Goal: Task Accomplishment & Management: Use online tool/utility

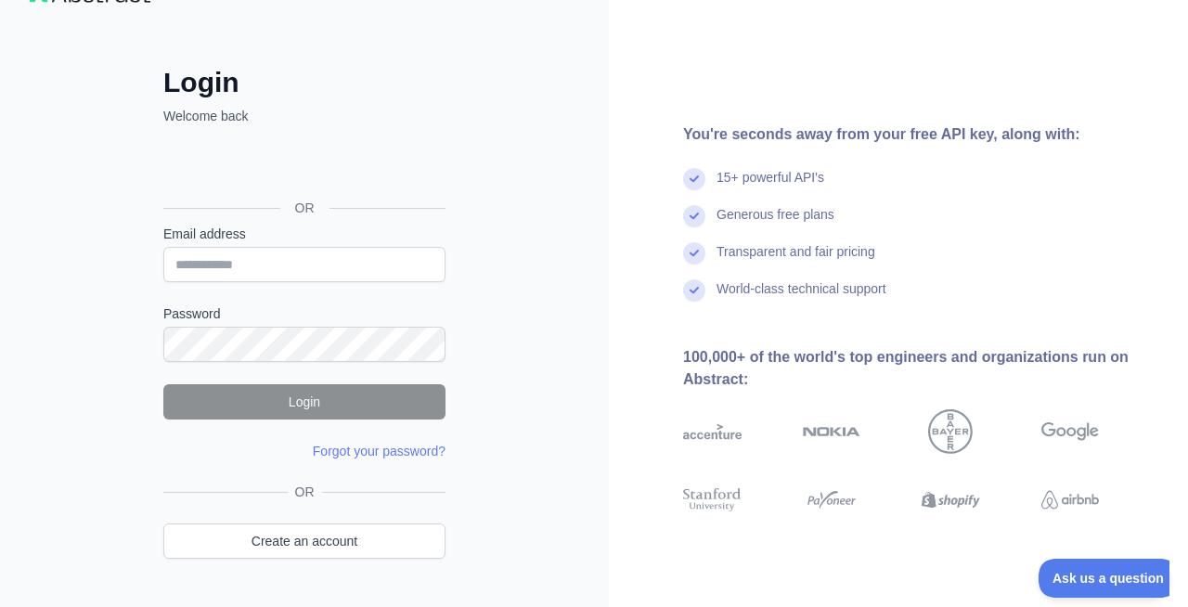
scroll to position [101, 0]
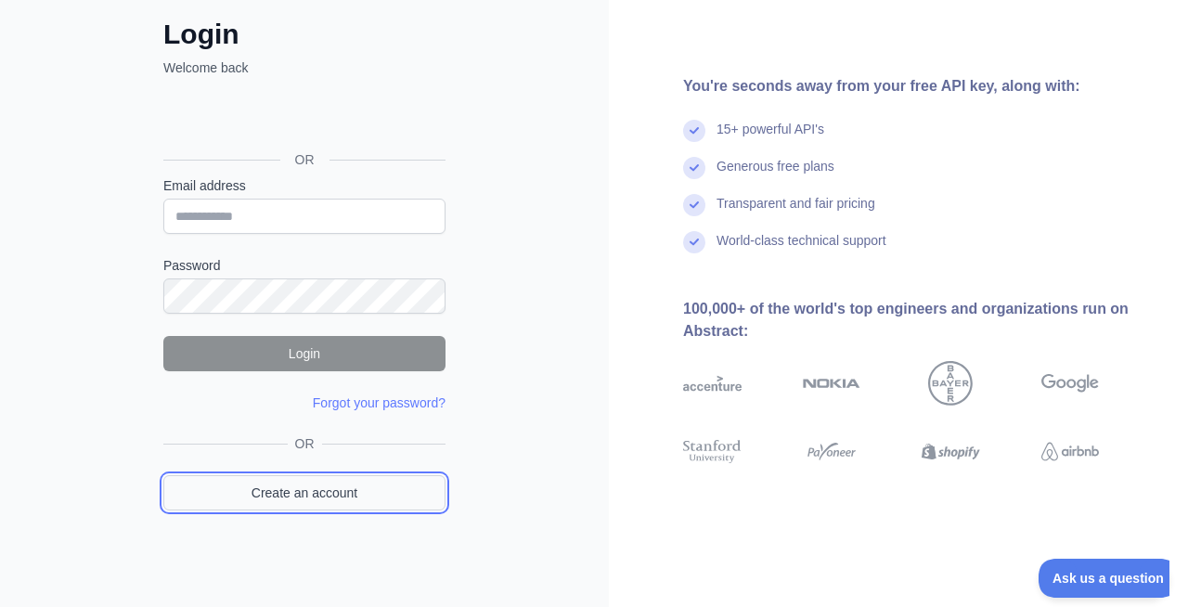
click at [407, 497] on link "Create an account" at bounding box center [304, 492] width 282 height 35
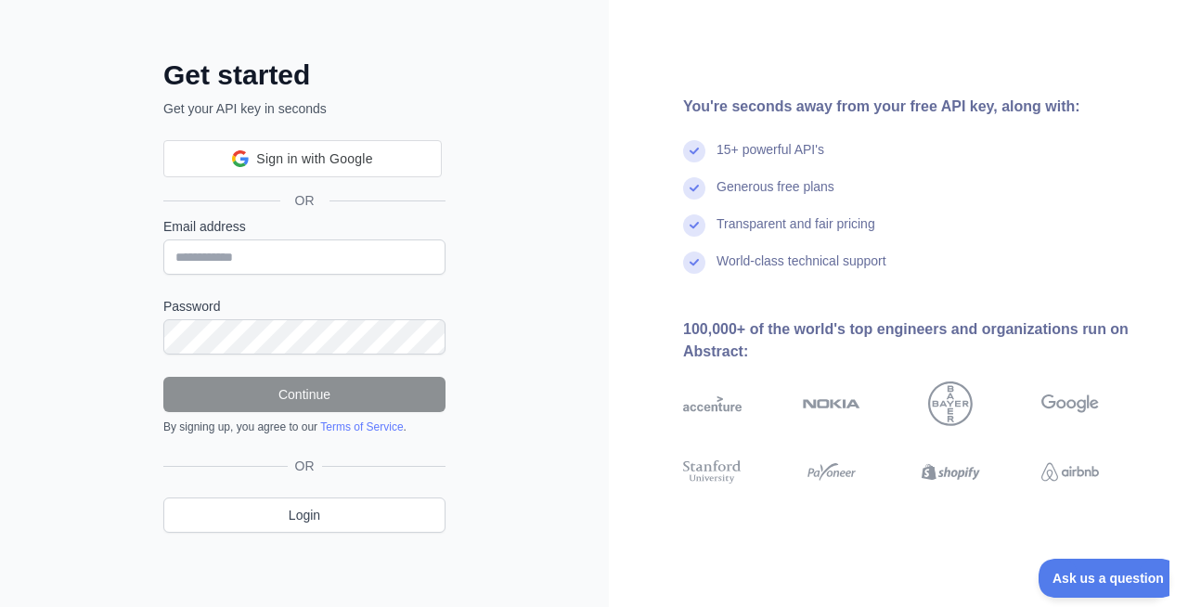
scroll to position [24, 0]
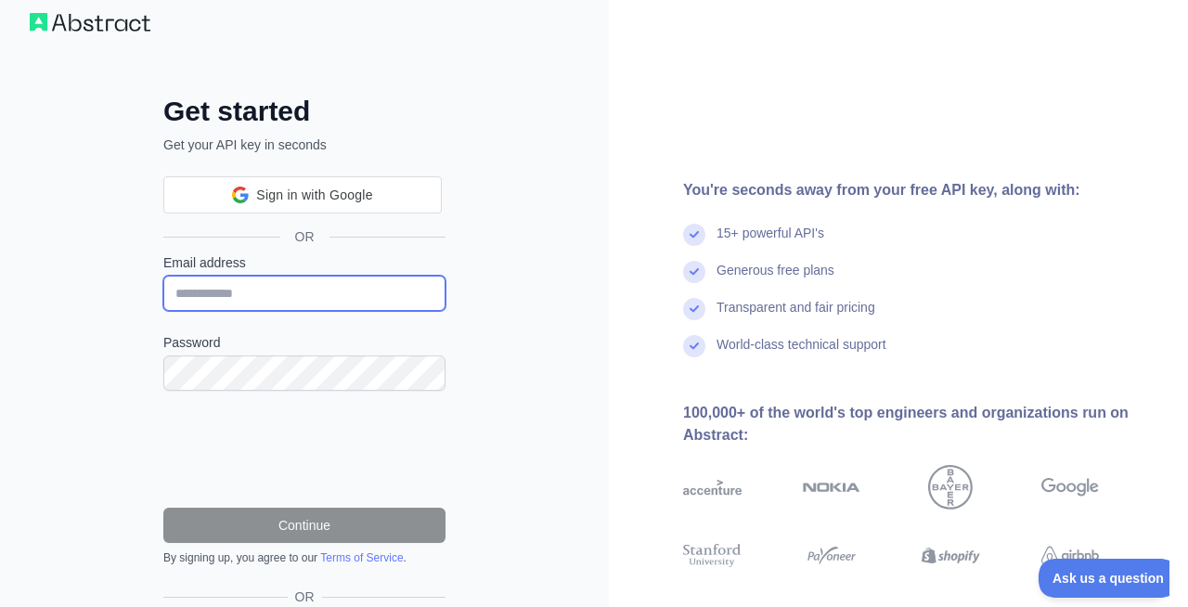
click at [315, 299] on input "Email address" at bounding box center [304, 293] width 282 height 35
type input "**********"
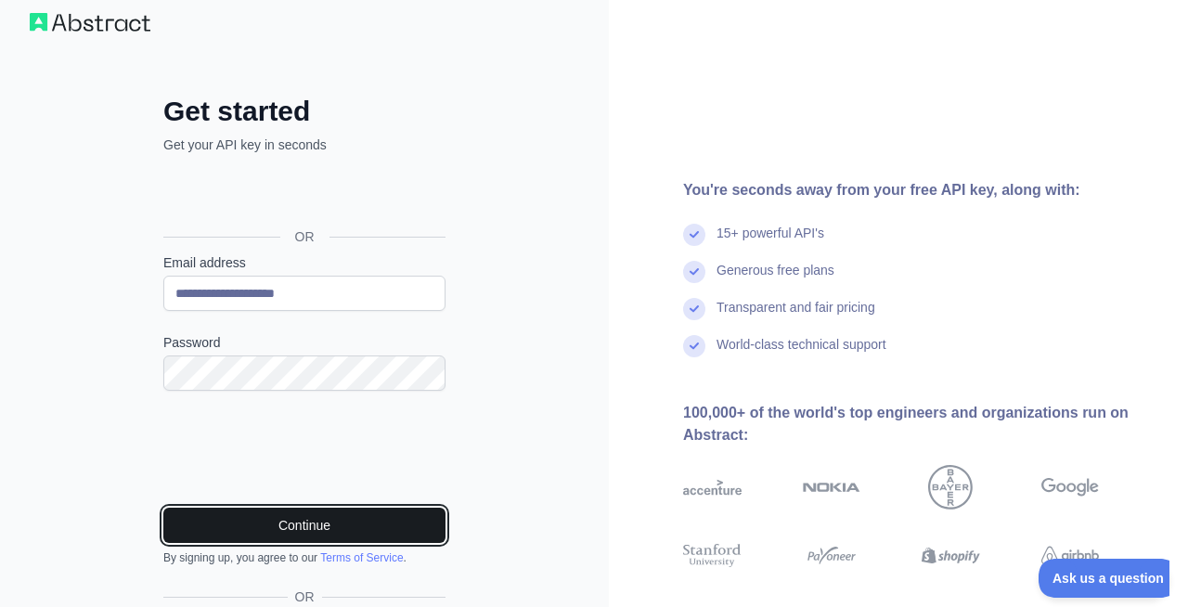
click at [390, 535] on button "Continue" at bounding box center [304, 525] width 282 height 35
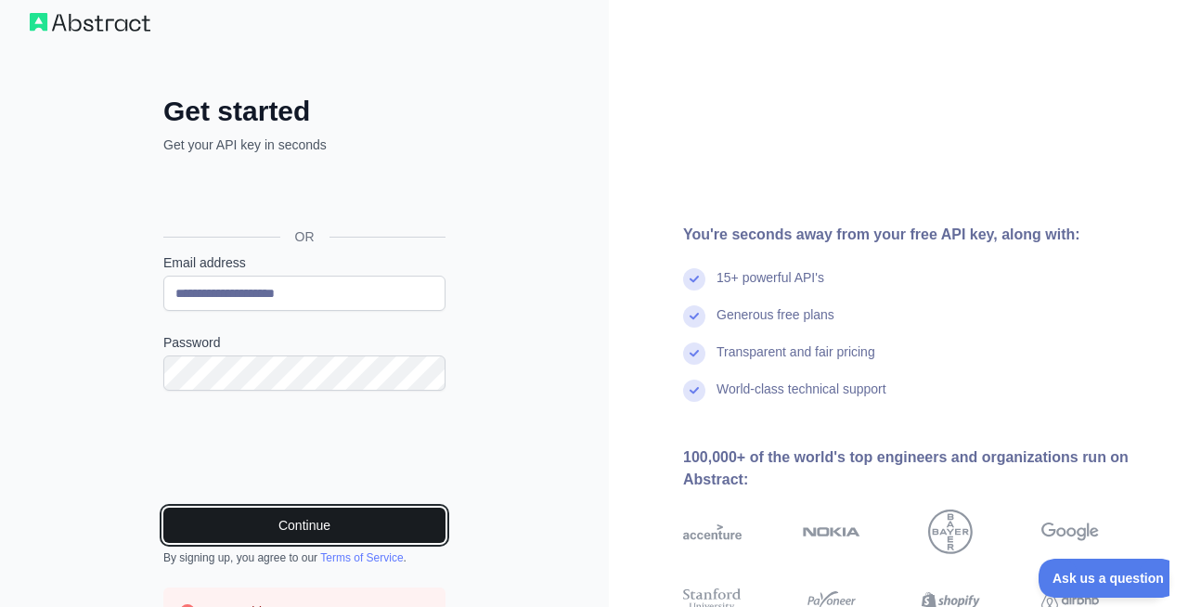
click at [389, 531] on button "Continue" at bounding box center [304, 525] width 282 height 35
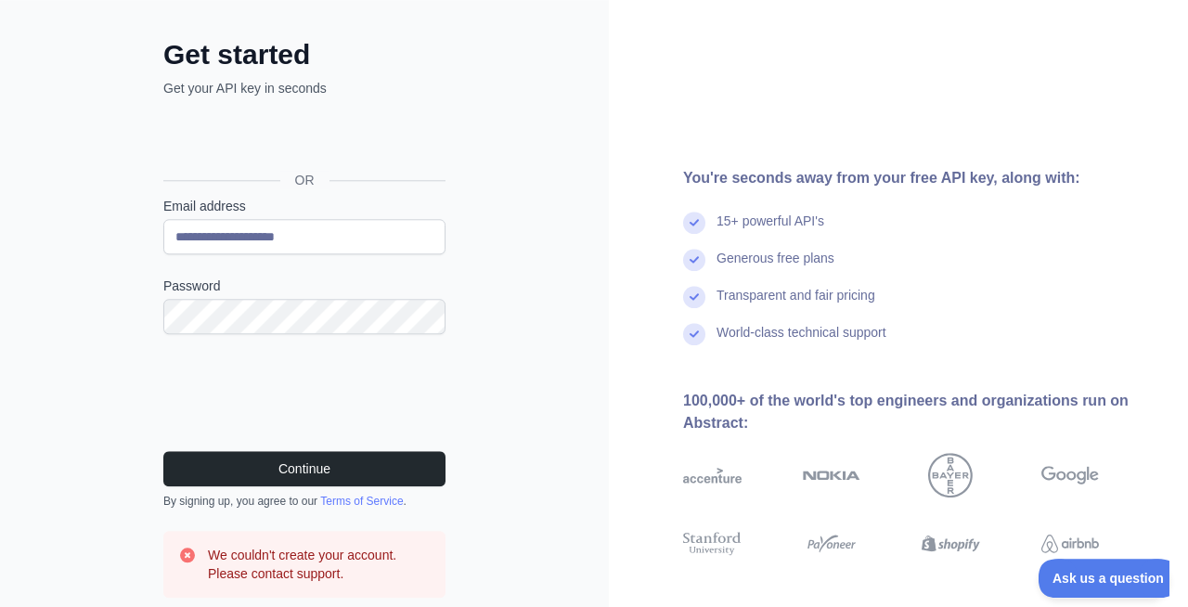
scroll to position [32, 0]
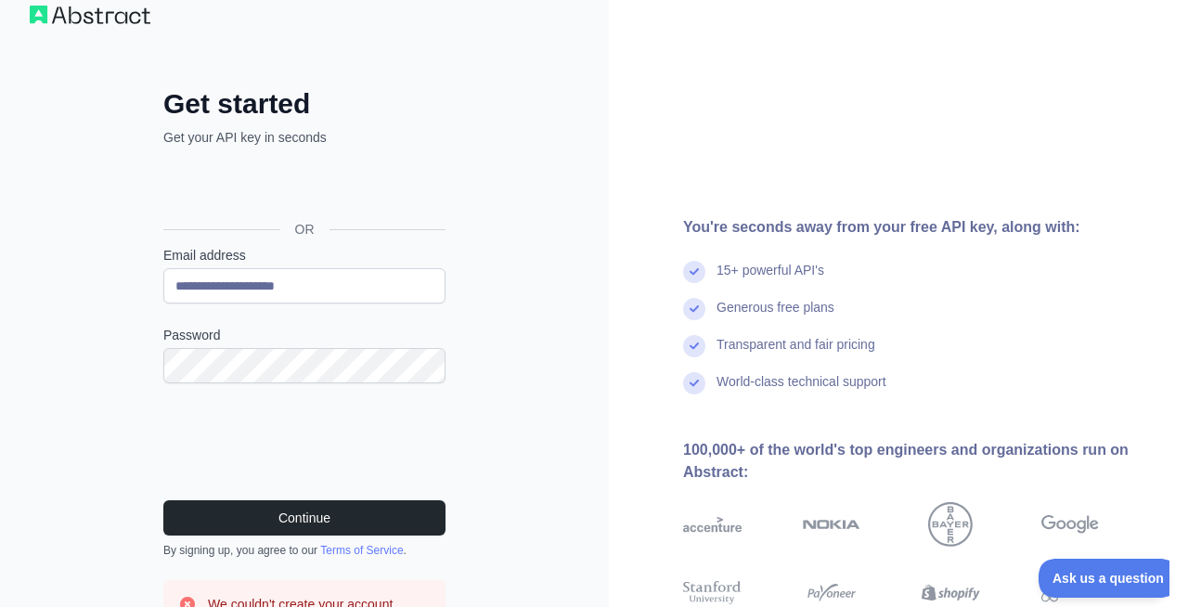
click at [369, 190] on div "Sign in with Google. Opens in new tab" at bounding box center [302, 187] width 279 height 41
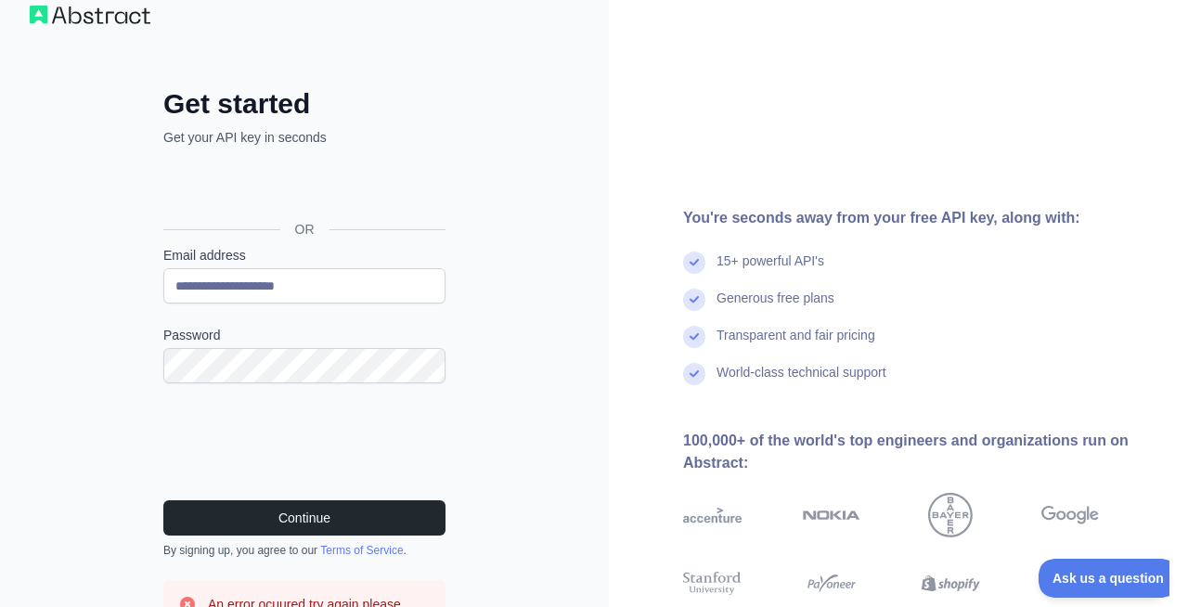
click at [318, 175] on div "Sign in with Google. Opens in new tab" at bounding box center [302, 187] width 279 height 41
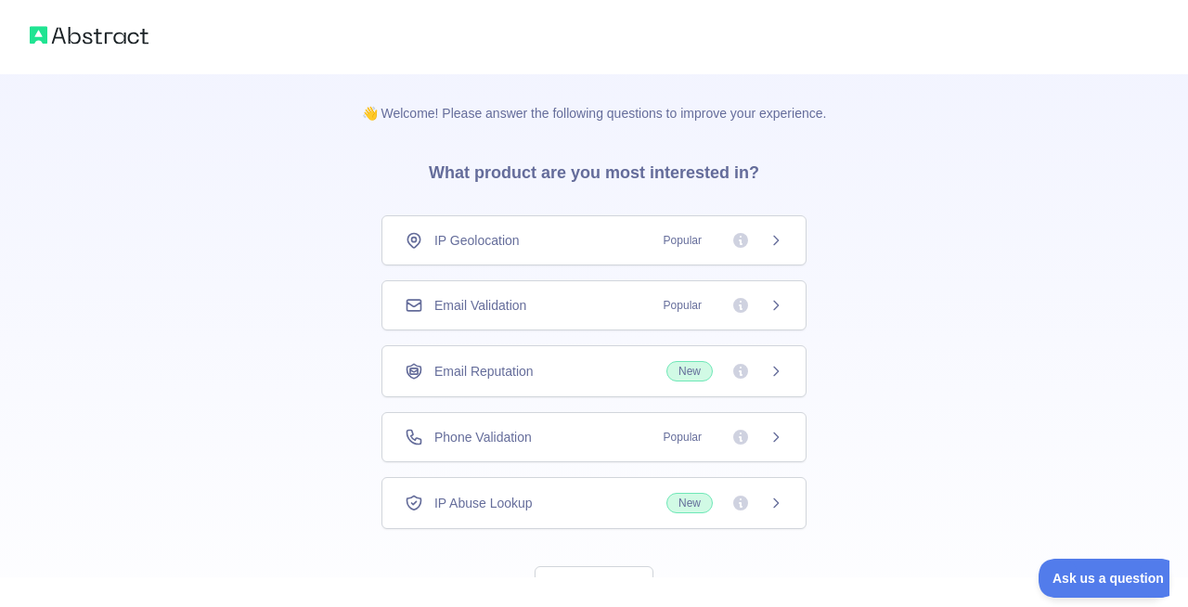
click at [633, 239] on div "IP Geolocation Popular" at bounding box center [594, 240] width 379 height 19
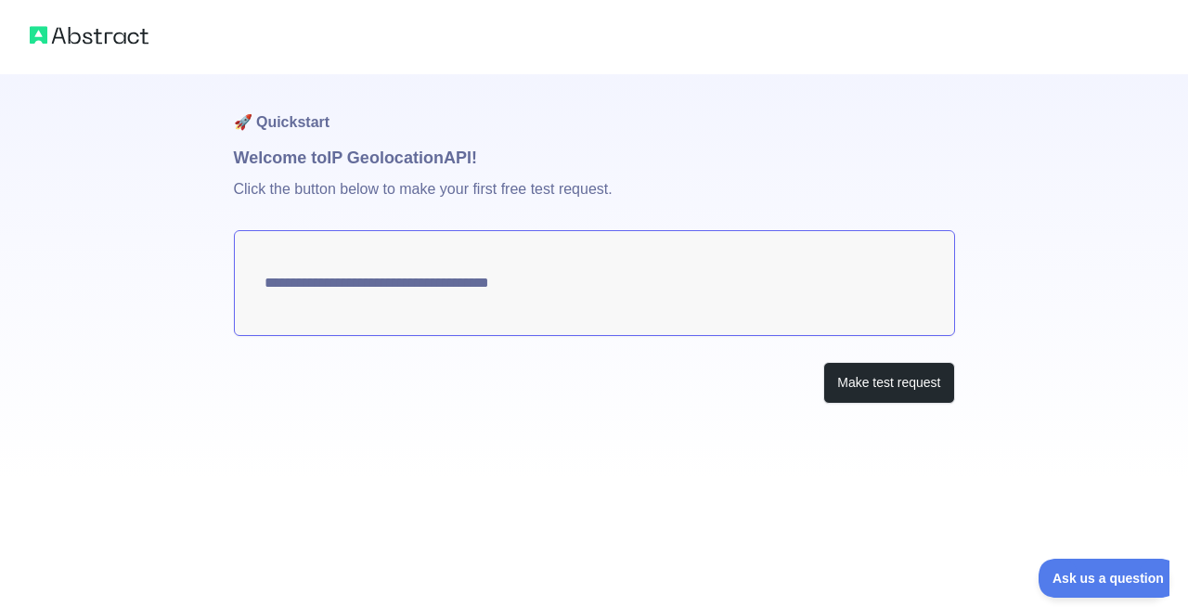
type textarea "**********"
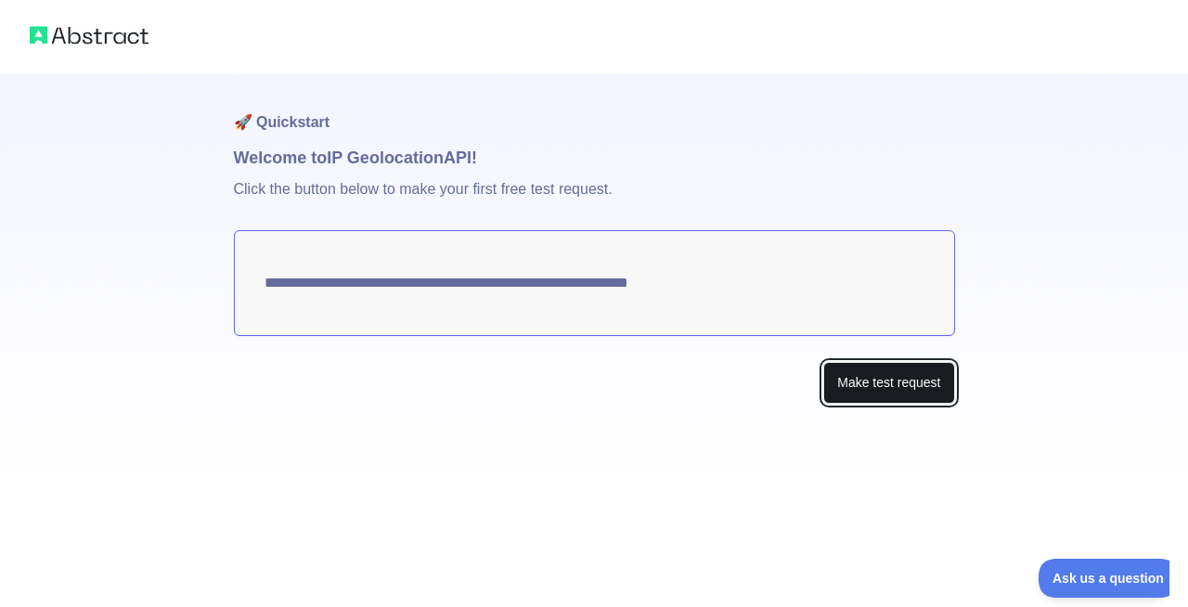
click at [854, 391] on button "Make test request" at bounding box center [888, 383] width 131 height 42
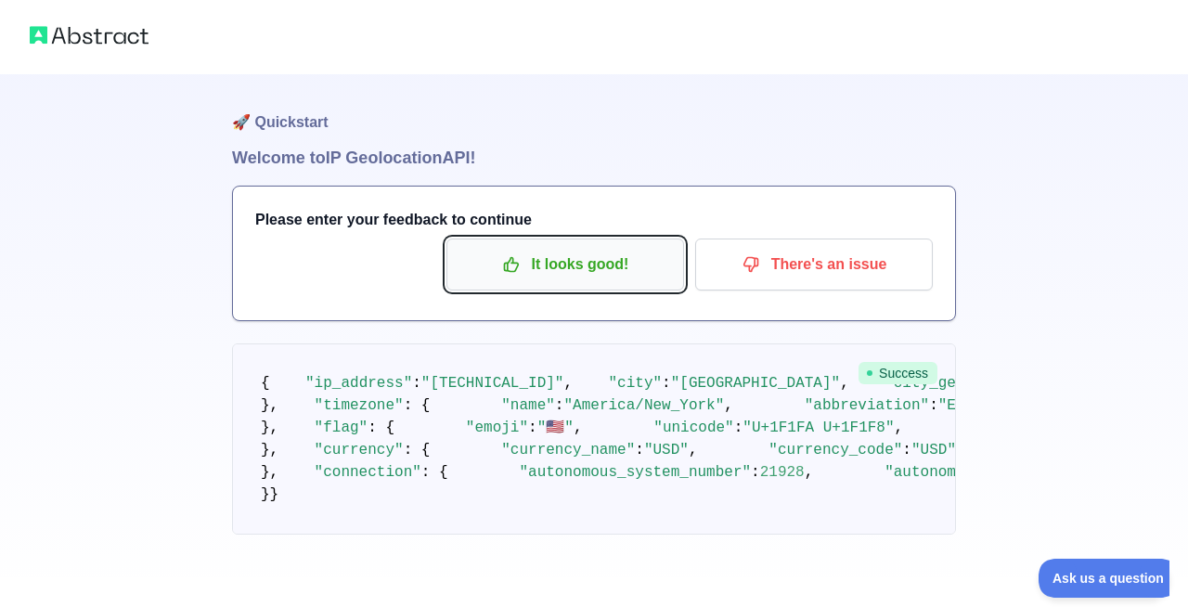
click at [599, 274] on p "It looks good!" at bounding box center [565, 265] width 210 height 32
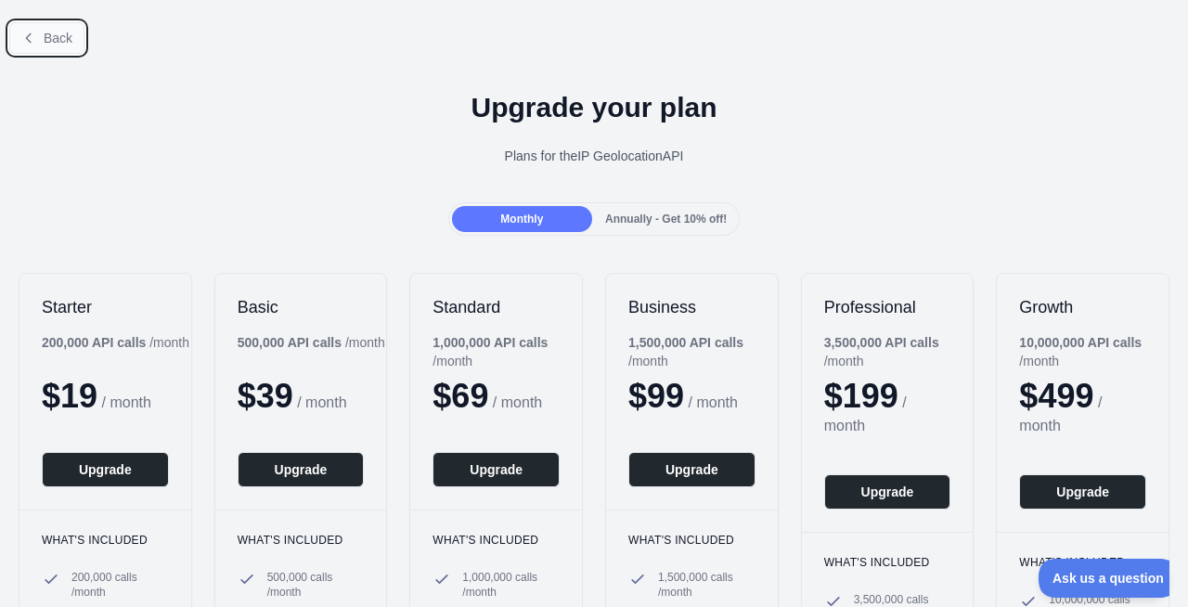
click at [76, 25] on button "Back" at bounding box center [46, 38] width 75 height 32
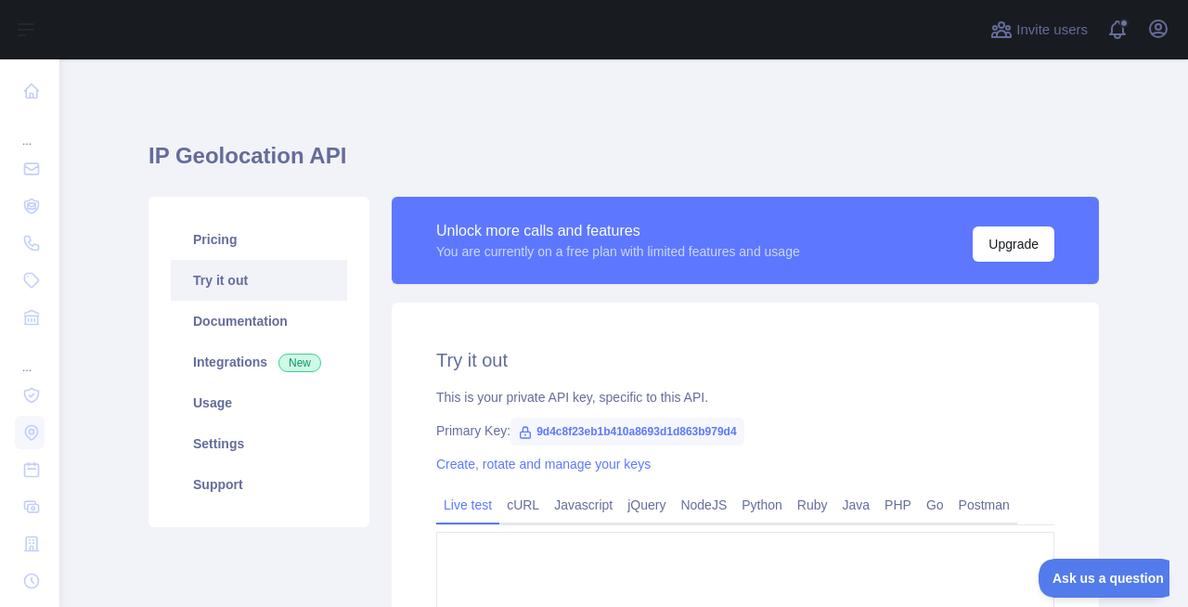
type textarea "**********"
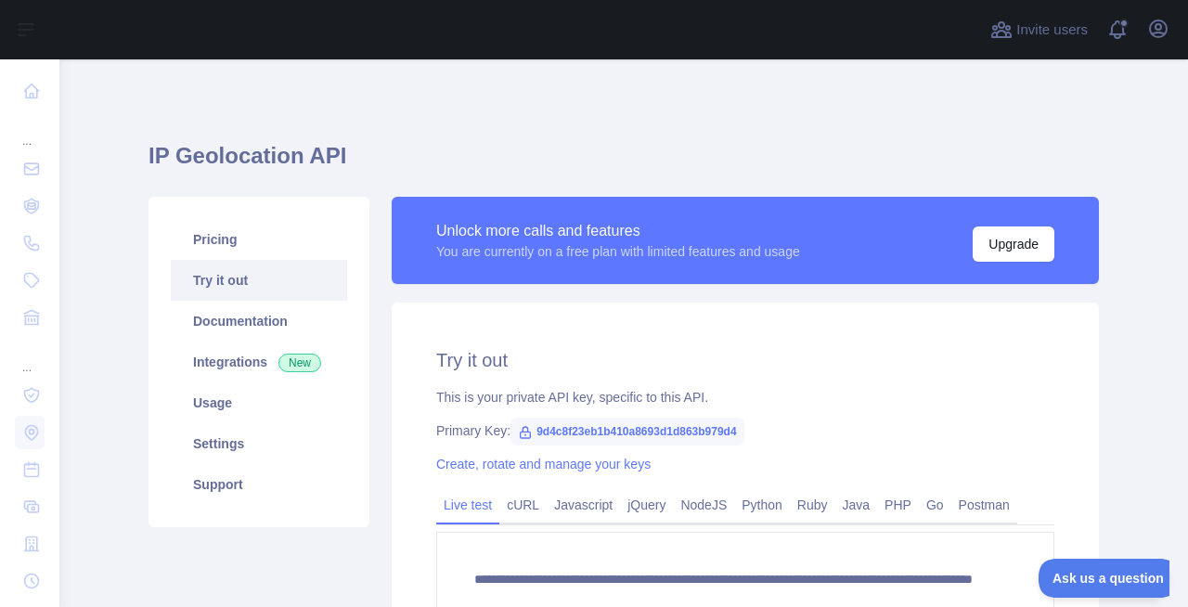
click at [620, 429] on span "9d4c8f23eb1b410a8693d1d863b979d4" at bounding box center [627, 432] width 233 height 28
click at [366, 376] on div "Pricing Try it out Documentation Integrations New Usage Settings Support" at bounding box center [259, 362] width 221 height 330
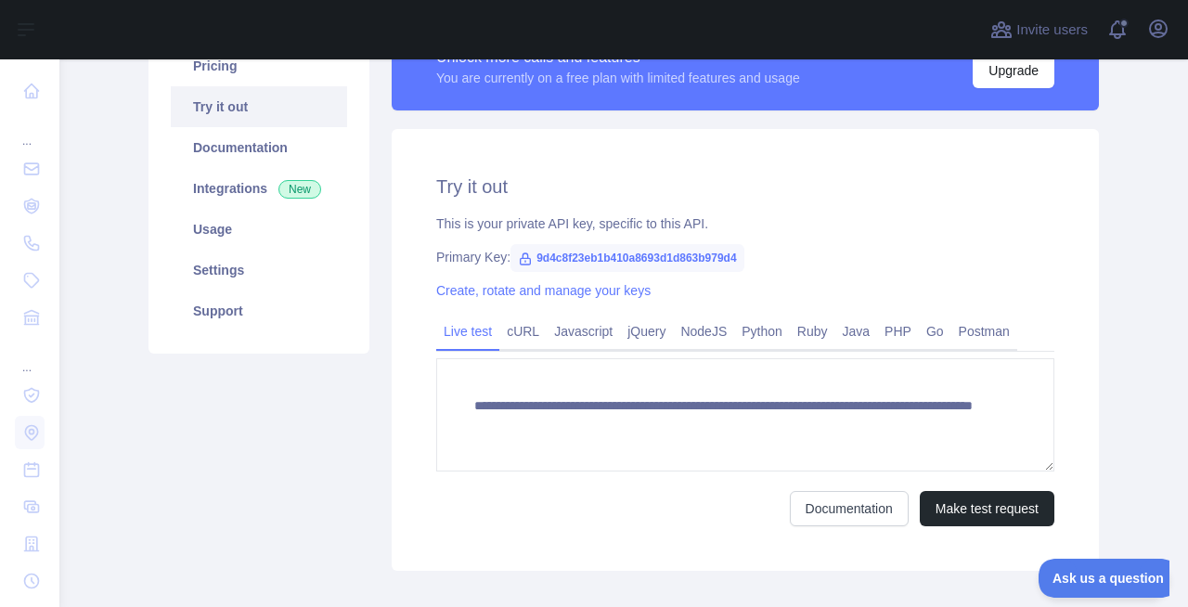
scroll to position [160, 0]
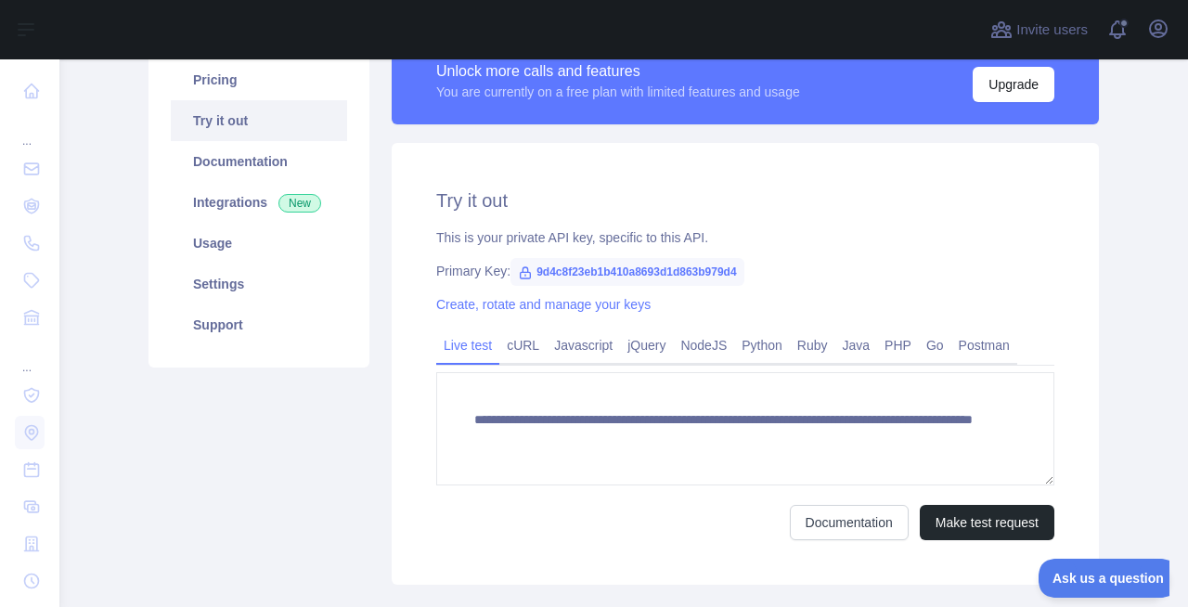
click at [1173, 22] on div "Open user menu" at bounding box center [1159, 30] width 30 height 32
click at [1160, 22] on icon "button" at bounding box center [1158, 29] width 22 height 22
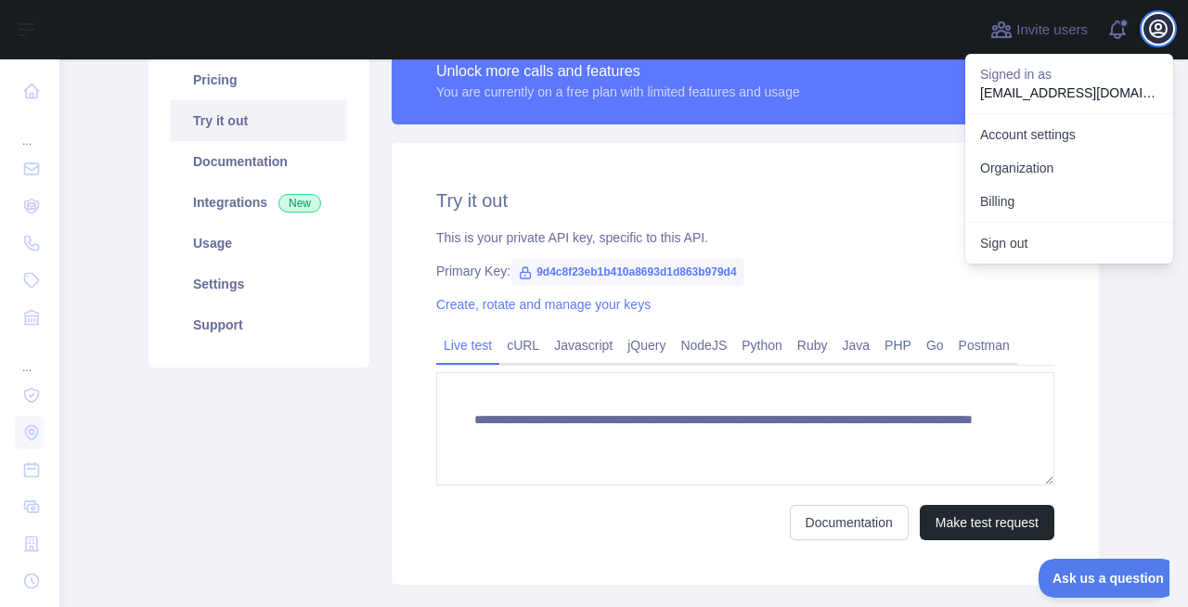
click at [1160, 22] on icon "button" at bounding box center [1158, 29] width 22 height 22
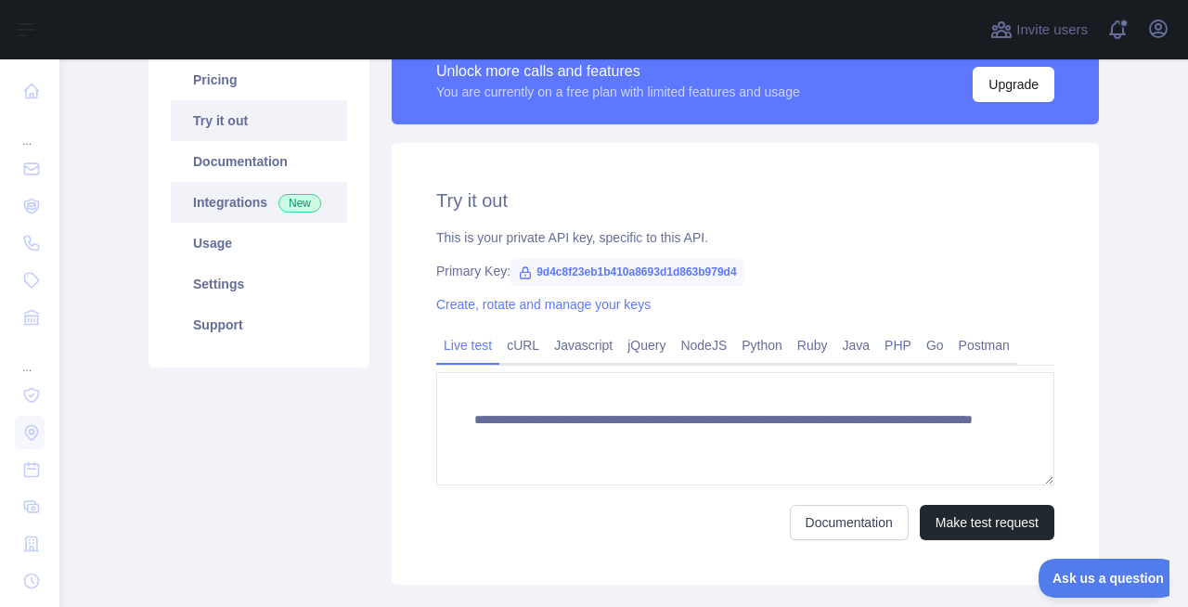
click at [221, 196] on link "Integrations New" at bounding box center [259, 202] width 176 height 41
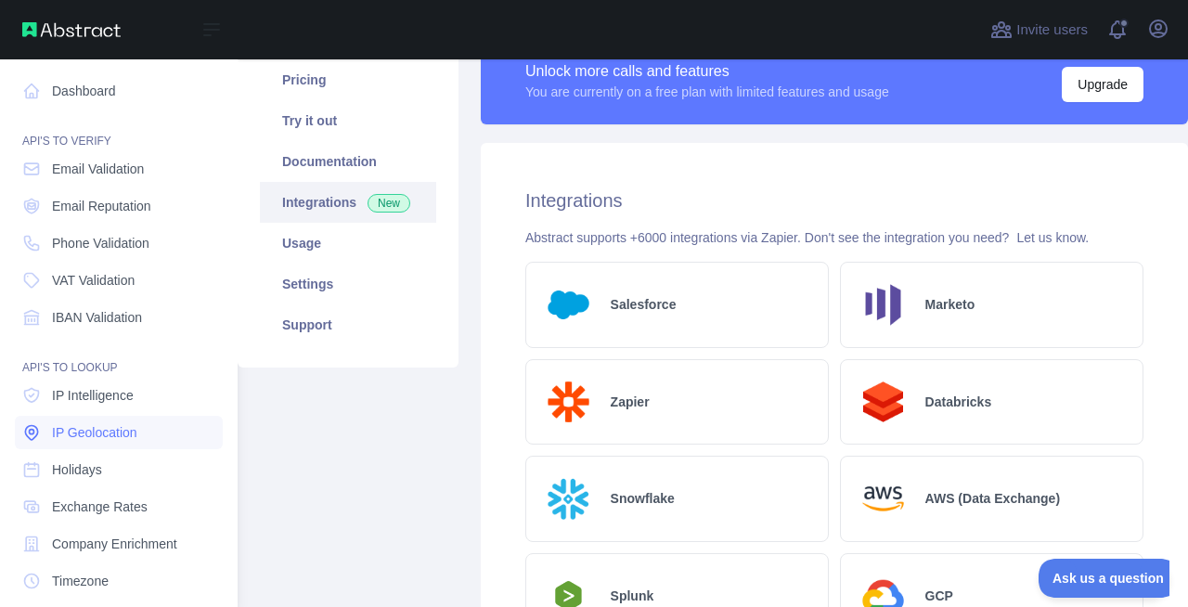
click at [107, 442] on link "IP Geolocation" at bounding box center [119, 432] width 208 height 33
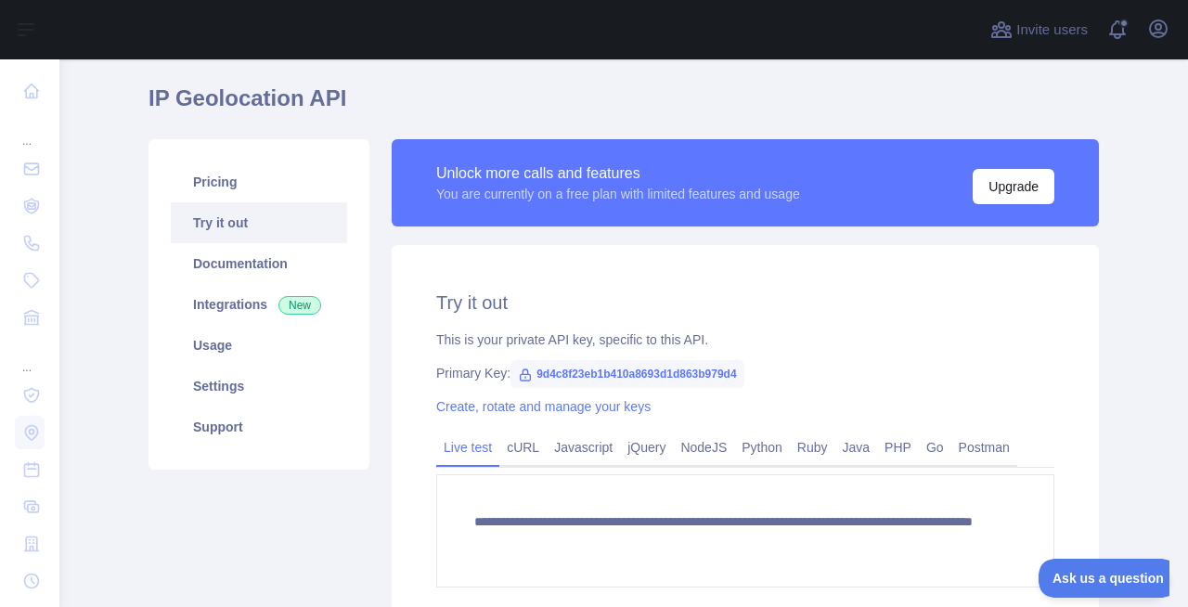
click at [658, 376] on span "9d4c8f23eb1b410a8693d1d863b979d4" at bounding box center [627, 374] width 233 height 28
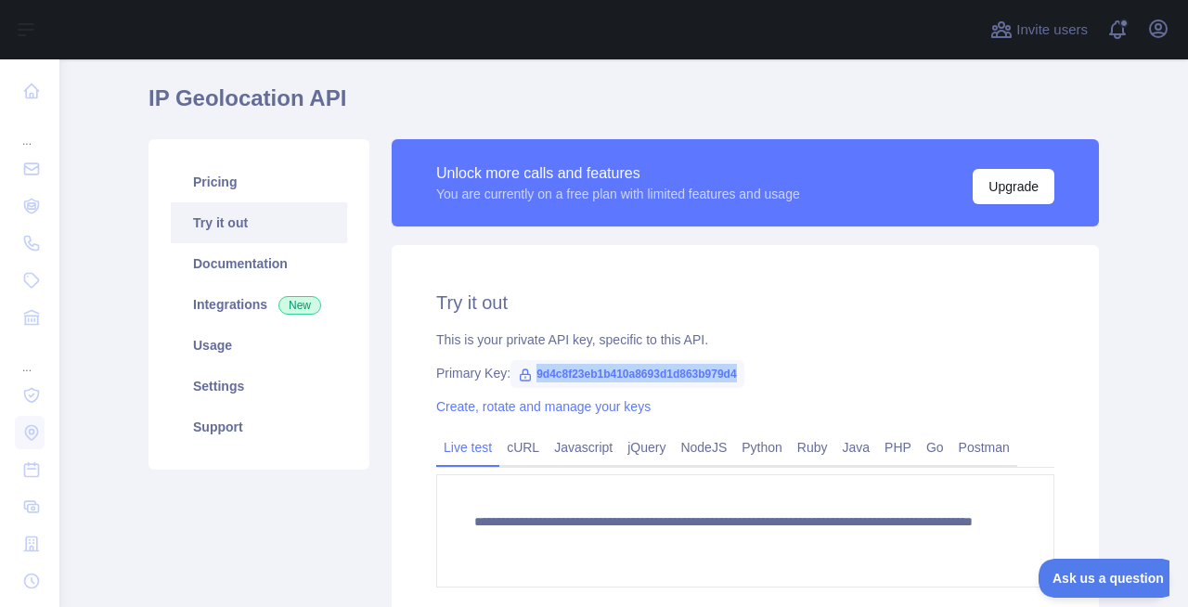
copy span "9d4c8f23eb1b410a8693d1d863b979d4"
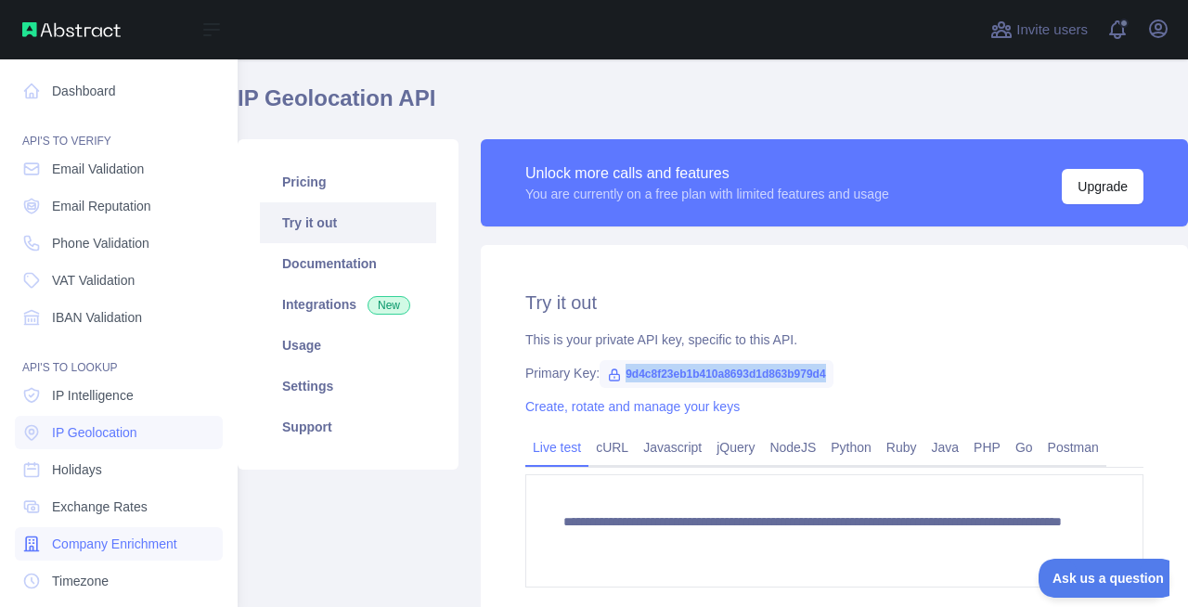
click at [99, 535] on span "Company Enrichment" at bounding box center [114, 544] width 125 height 19
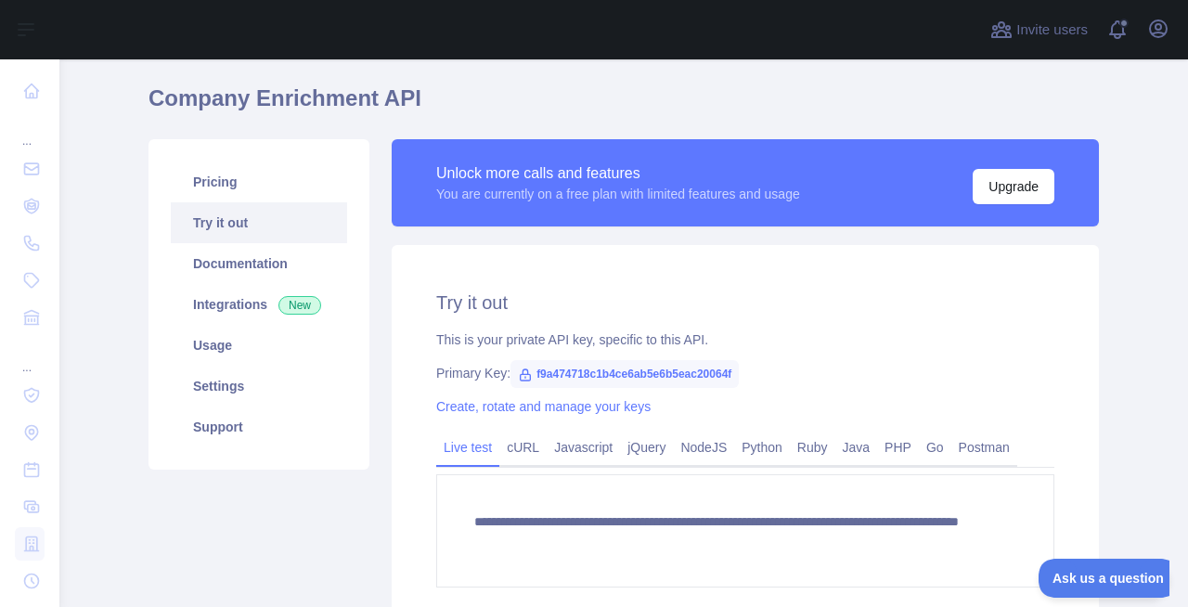
click at [646, 374] on span "f9a474718c1b4ce6ab5e6b5eac20064f" at bounding box center [625, 374] width 228 height 28
copy span "f9a474718c1b4ce6ab5e6b5eac20064f"
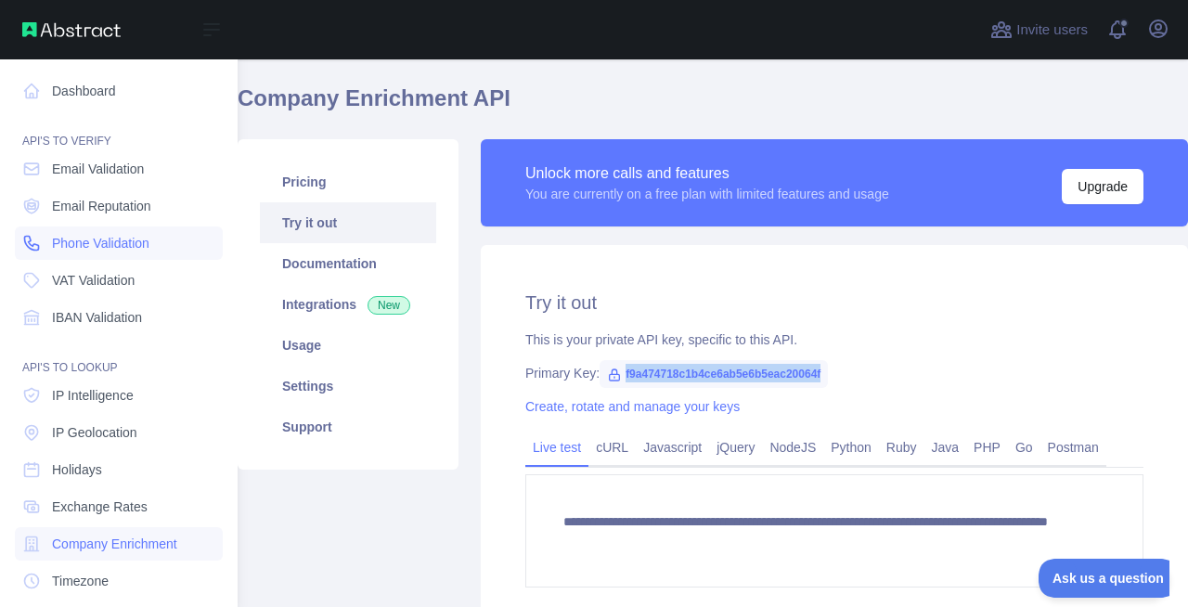
click at [96, 257] on link "Phone Validation" at bounding box center [119, 243] width 208 height 33
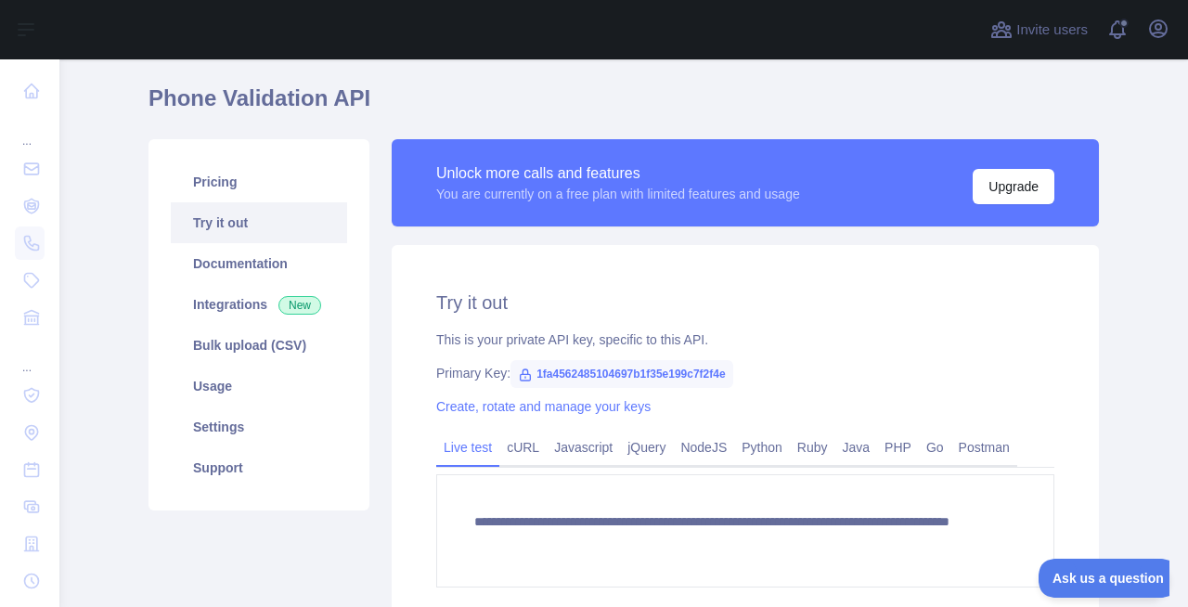
click at [700, 373] on span "1fa4562485104697b1f35e199c7f2f4e" at bounding box center [622, 374] width 223 height 28
copy span "1fa4562485104697b1f35e199c7f2f4e"
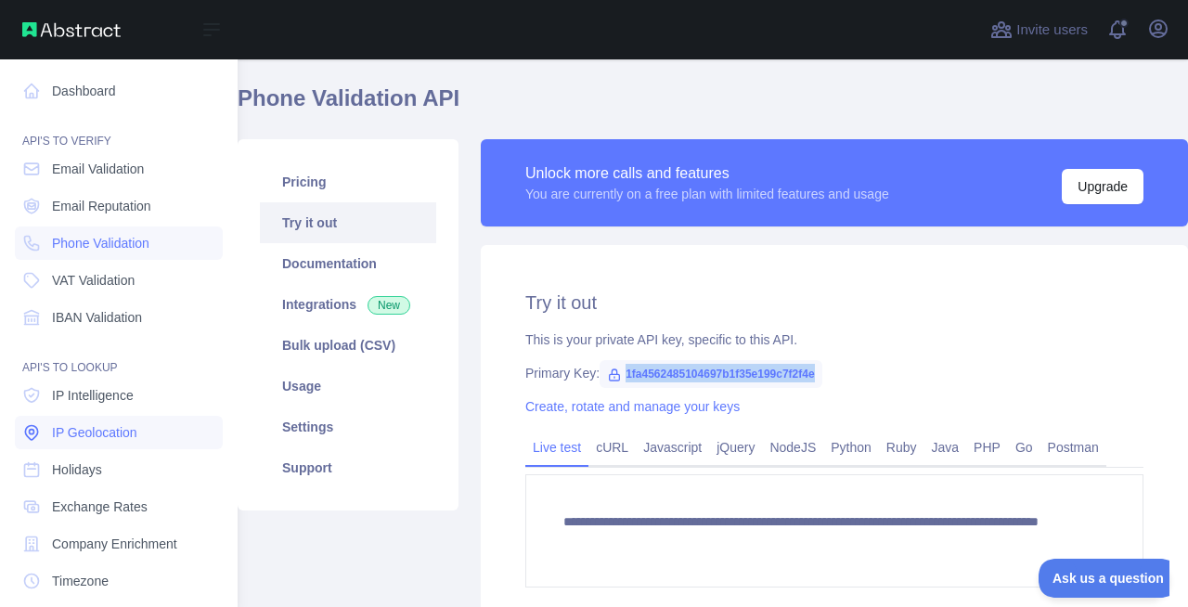
click at [84, 419] on link "IP Geolocation" at bounding box center [119, 432] width 208 height 33
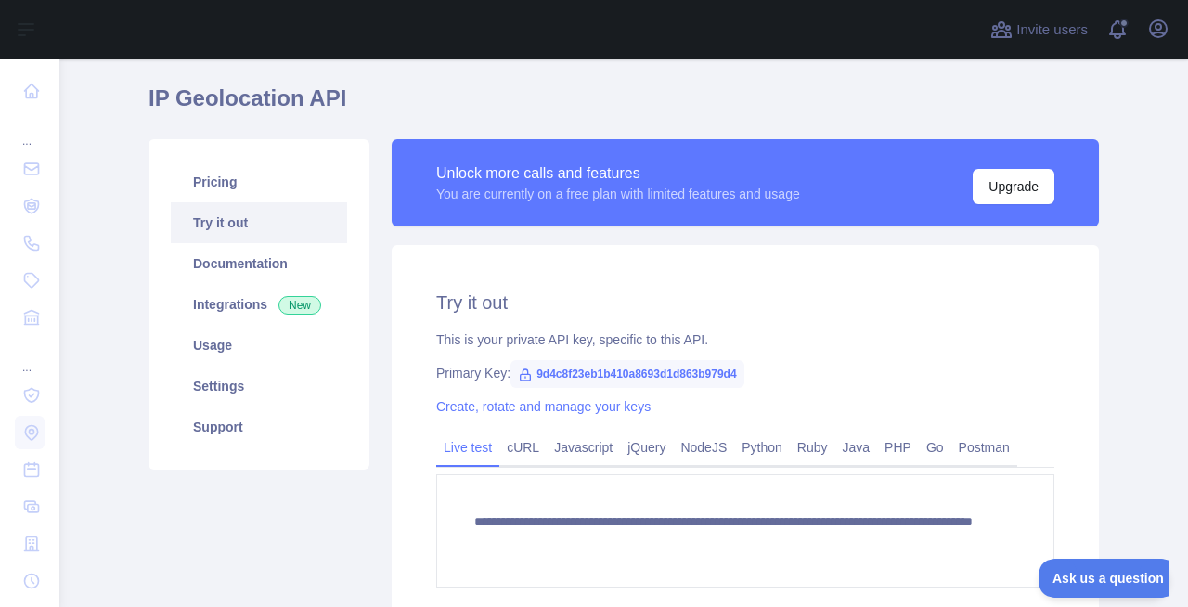
click at [590, 366] on span "9d4c8f23eb1b410a8693d1d863b979d4" at bounding box center [627, 374] width 233 height 28
copy span "9d4c8f23eb1b410a8693d1d863b979d4"
